Goal: Information Seeking & Learning: Learn about a topic

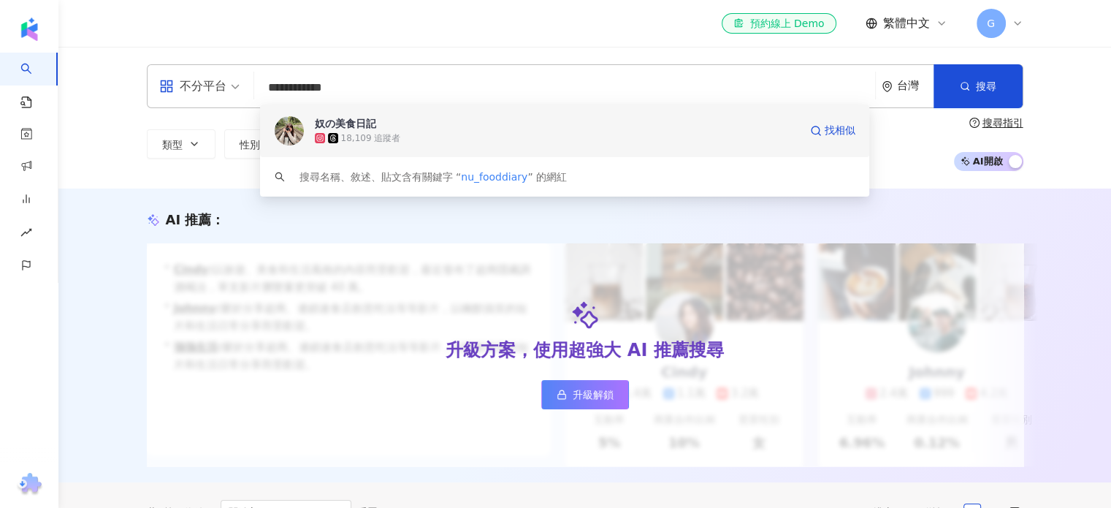
click at [370, 133] on div "18,109 追蹤者" at bounding box center [371, 138] width 60 height 12
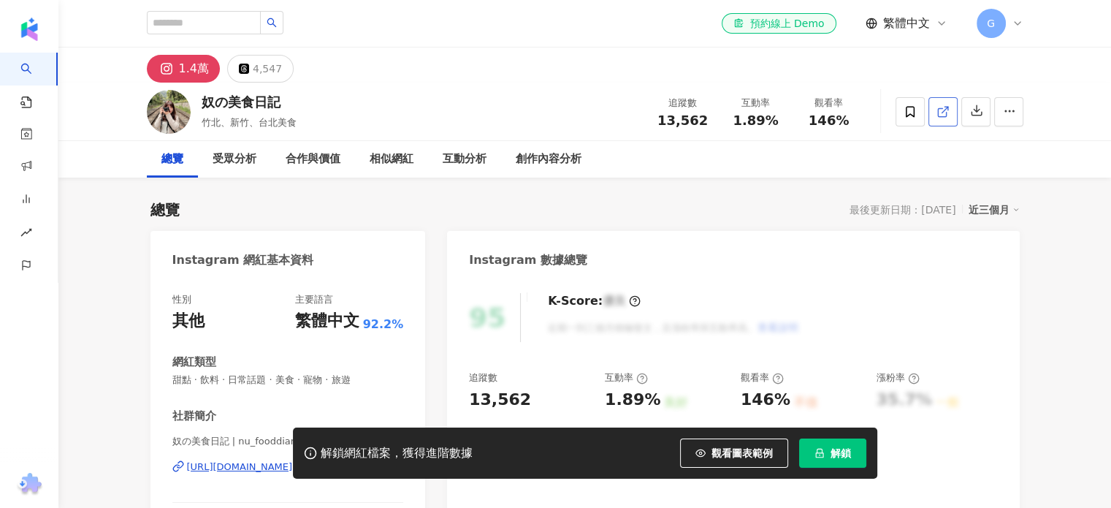
click at [937, 107] on icon at bounding box center [943, 111] width 13 height 13
